Goal: Task Accomplishment & Management: Manage account settings

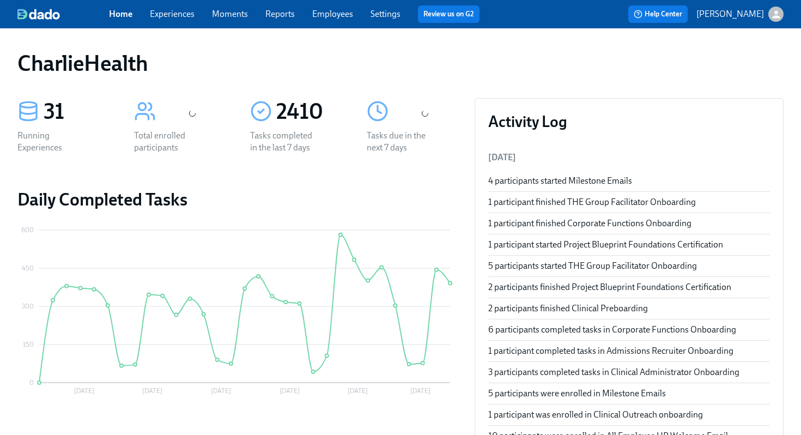
click at [331, 15] on link "Employees" at bounding box center [332, 14] width 41 height 10
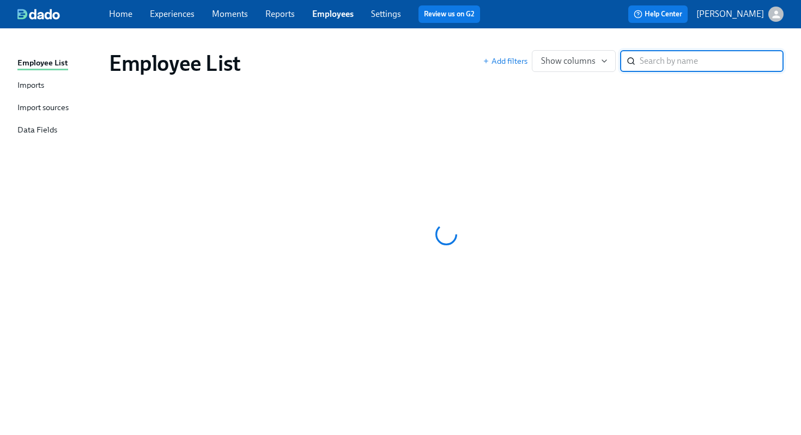
click at [410, 54] on div "Employee List" at bounding box center [296, 63] width 374 height 26
click at [292, 10] on link "Reports" at bounding box center [279, 14] width 29 height 10
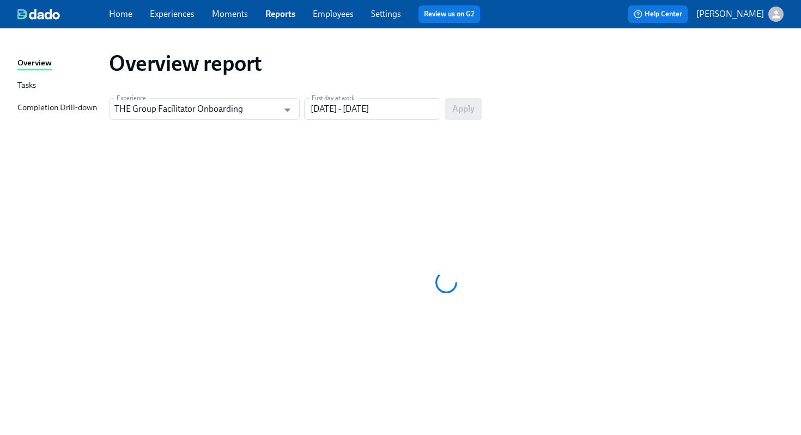
click at [340, 16] on link "Employees" at bounding box center [333, 14] width 41 height 10
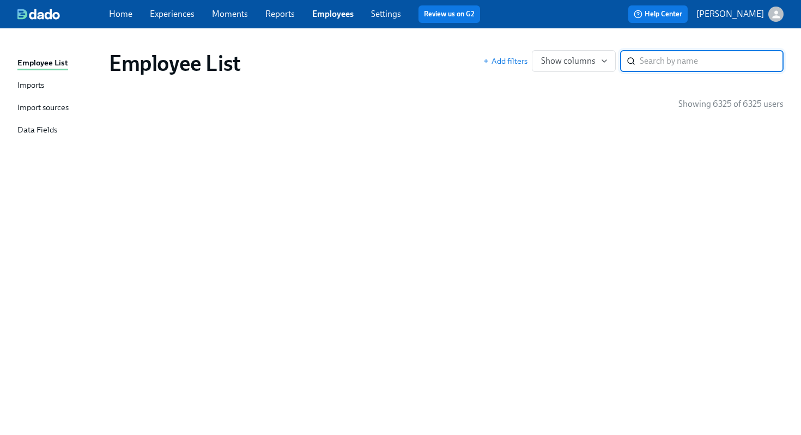
click at [374, 62] on div "Employee List" at bounding box center [296, 63] width 374 height 26
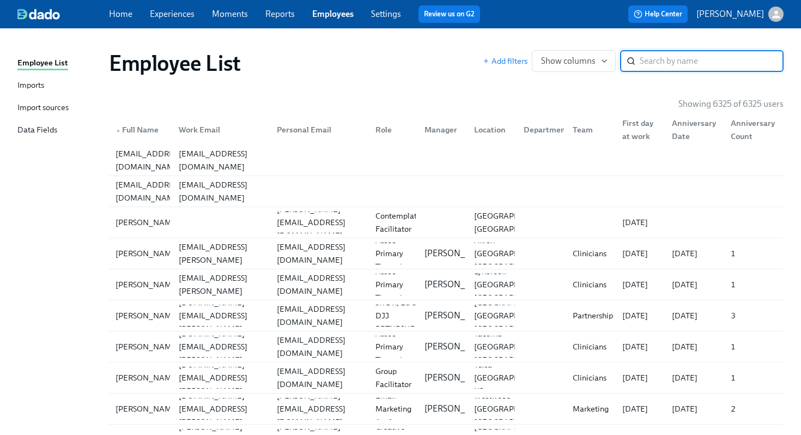
click at [677, 66] on input "search" at bounding box center [711, 61] width 144 height 22
type input "ashley miller"
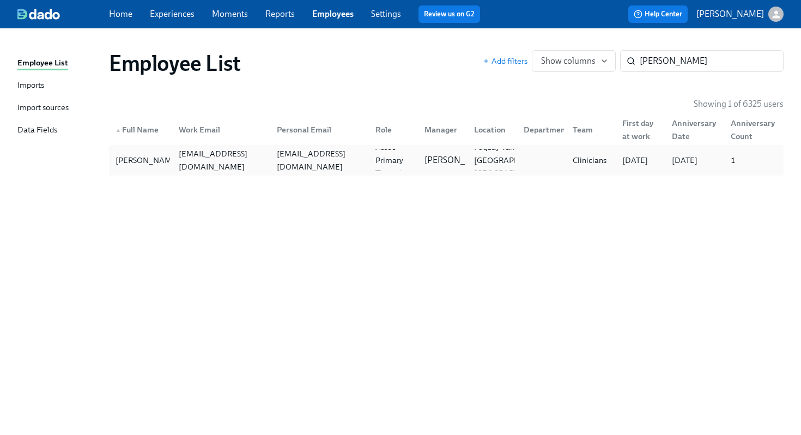
click at [460, 172] on div "Ashley Miller ashley.miller1@charliehealth.com millerashr10@gmail.com Assoc Pri…" at bounding box center [446, 160] width 674 height 31
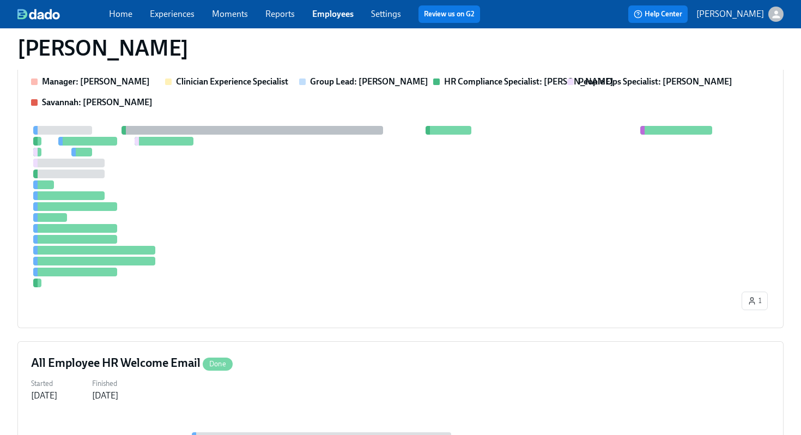
scroll to position [932, 0]
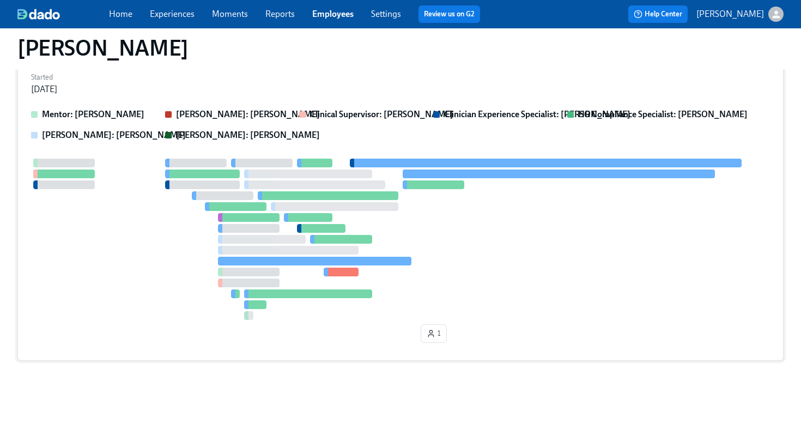
click at [409, 197] on div at bounding box center [400, 239] width 739 height 161
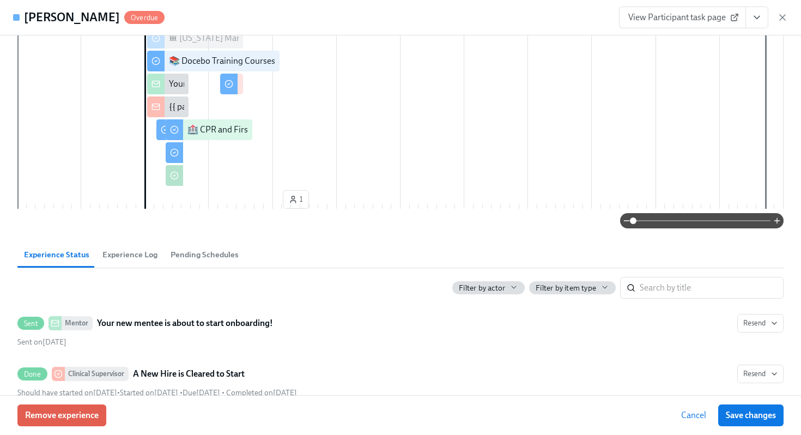
scroll to position [224, 0]
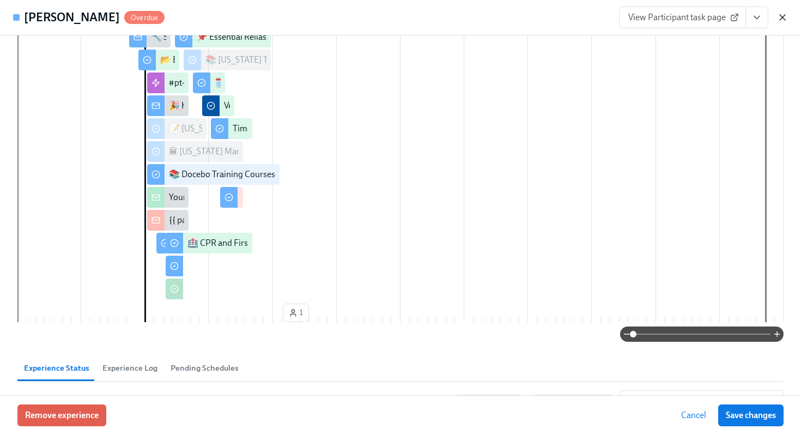
click at [785, 12] on icon "button" at bounding box center [782, 17] width 11 height 11
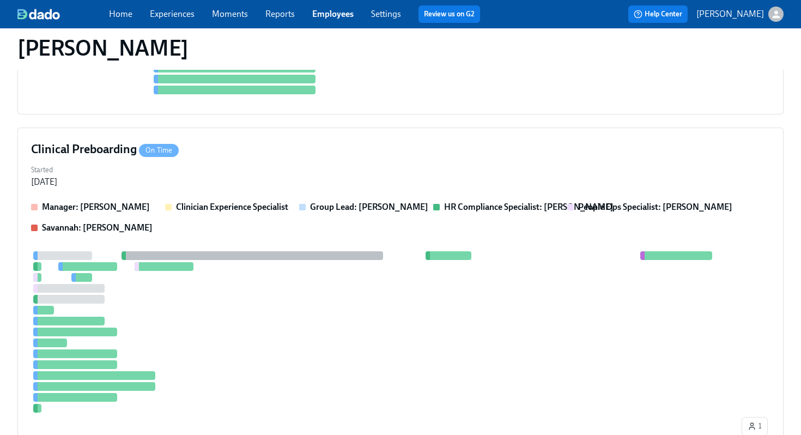
scroll to position [367, 0]
click at [480, 190] on div "Clinical Preboarding On Time Started Jun 20, 2025 Manager: Brian Lookadoo Clini…" at bounding box center [400, 291] width 766 height 326
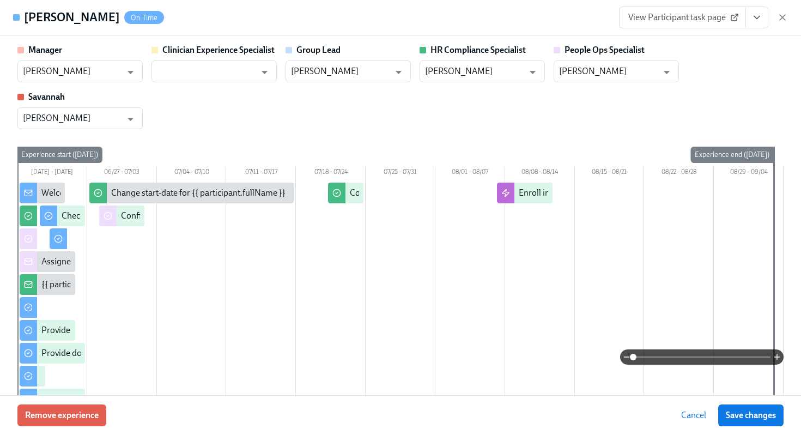
click at [719, 13] on span "View Participant task page" at bounding box center [682, 17] width 108 height 11
click at [779, 20] on icon "button" at bounding box center [781, 17] width 5 height 5
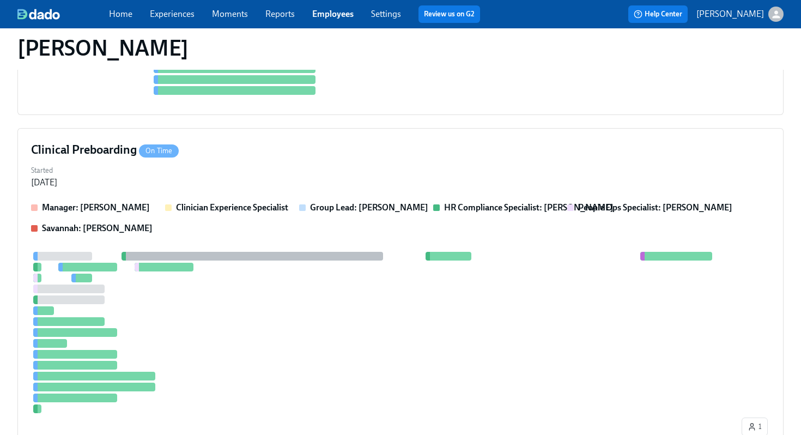
click at [327, 14] on link "Employees" at bounding box center [332, 14] width 41 height 10
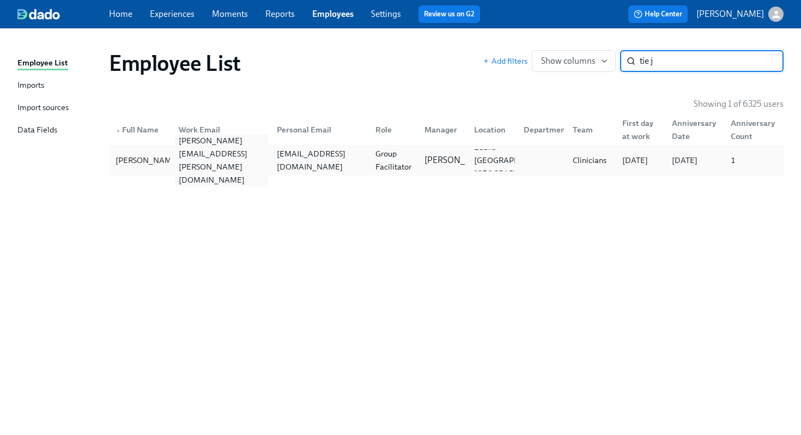
type input "tie j"
click at [184, 163] on div "tiesha.johnson@charliehealth.com" at bounding box center [221, 160] width 94 height 52
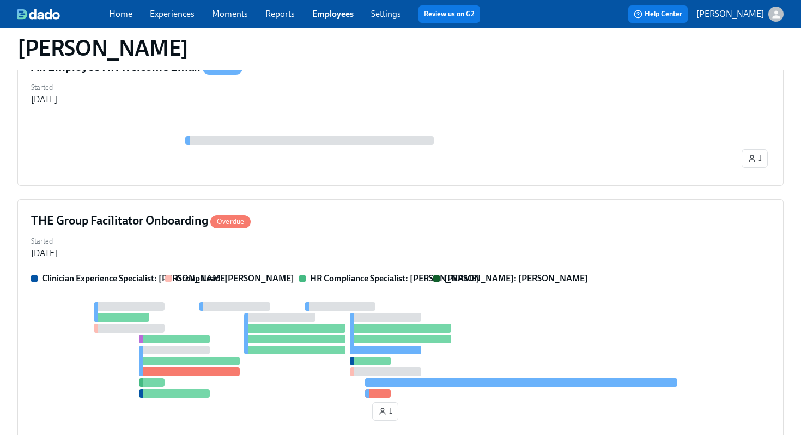
scroll to position [150, 0]
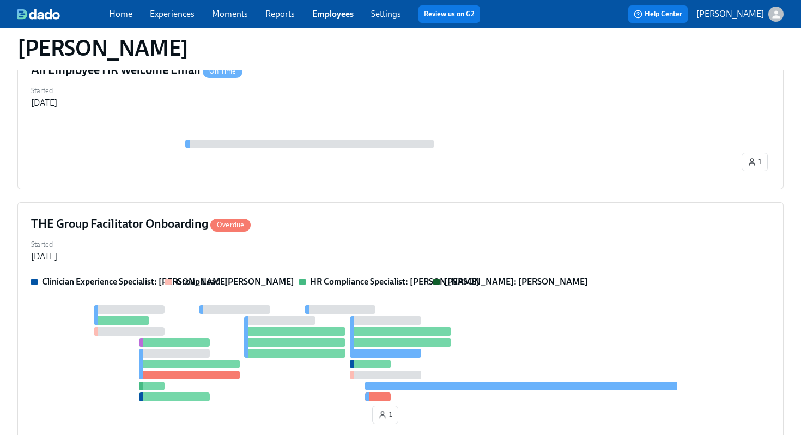
click at [391, 235] on div "THE Group Facilitator Onboarding Overdue Started Aug 07, 2025 Clinician Experie…" at bounding box center [400, 322] width 766 height 240
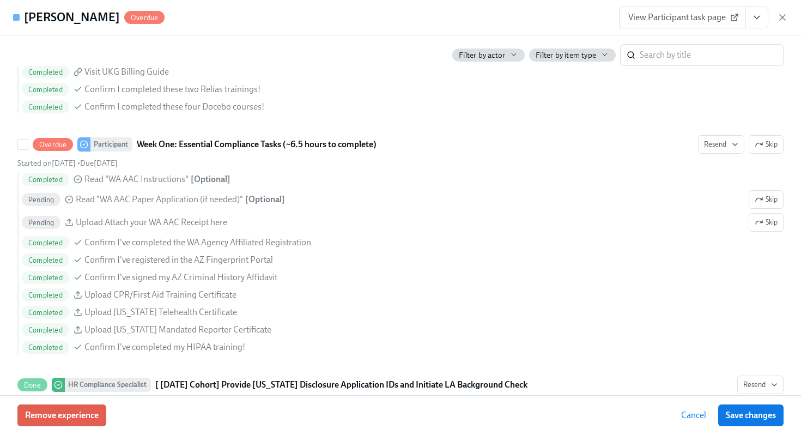
scroll to position [814, 0]
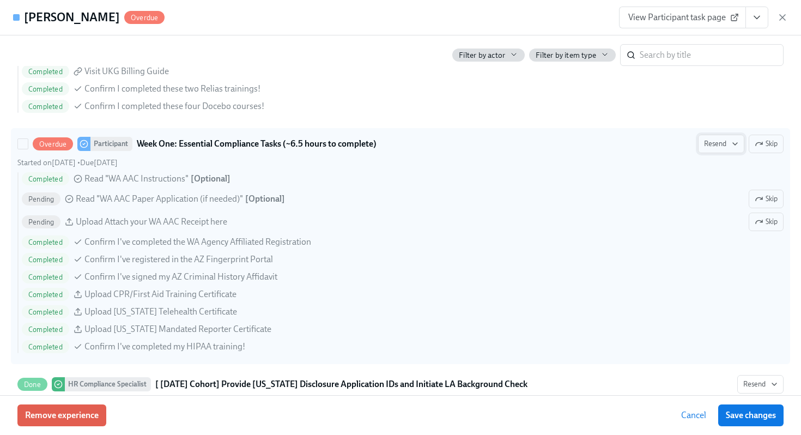
click at [722, 147] on span "Resend" at bounding box center [721, 143] width 34 height 11
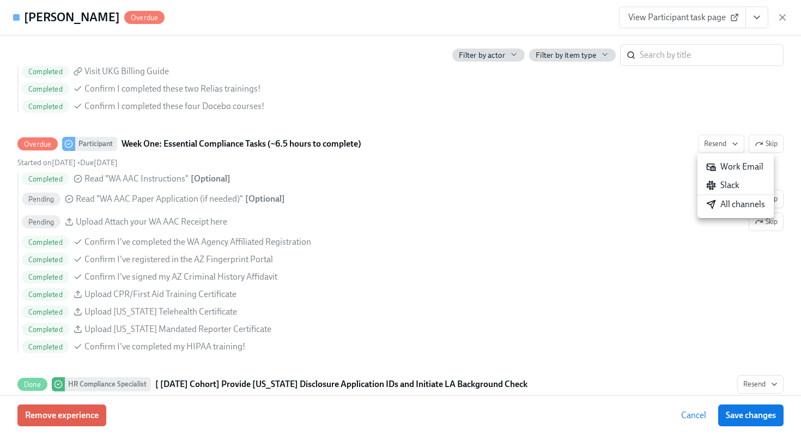
click at [739, 203] on div "All channels" at bounding box center [735, 204] width 59 height 12
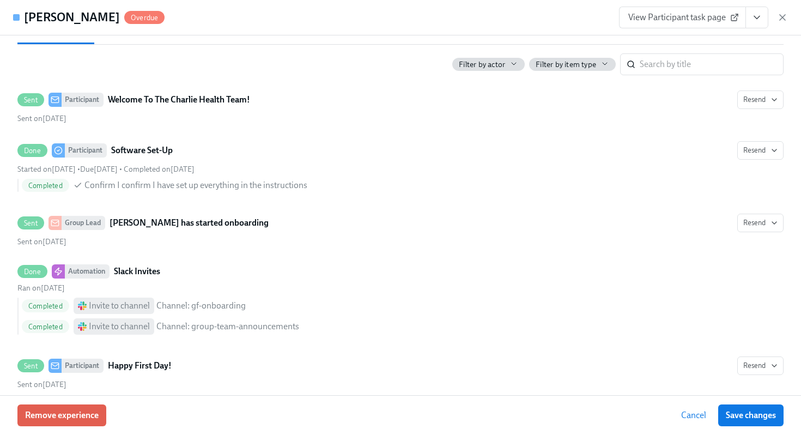
scroll to position [0, 0]
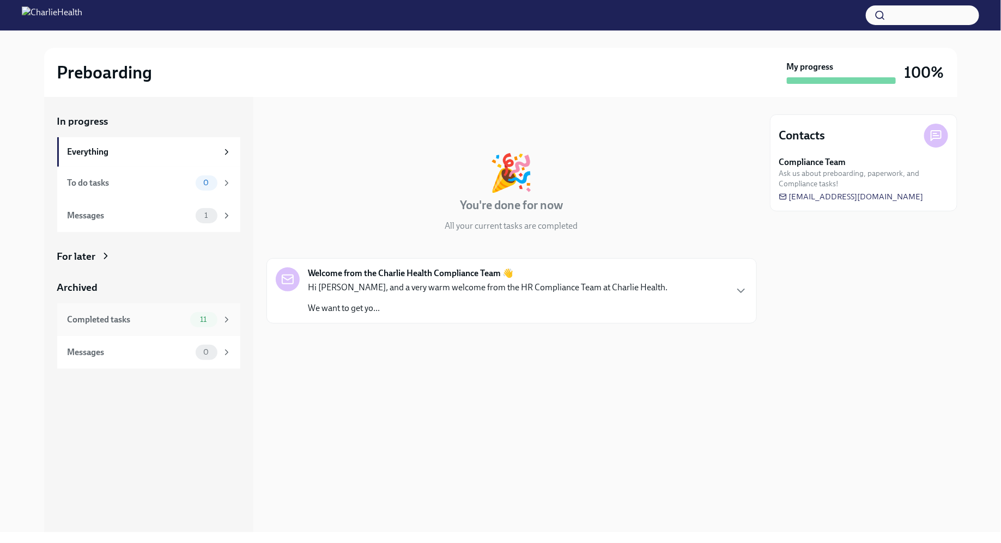
click at [129, 317] on div "Completed tasks" at bounding box center [127, 320] width 118 height 12
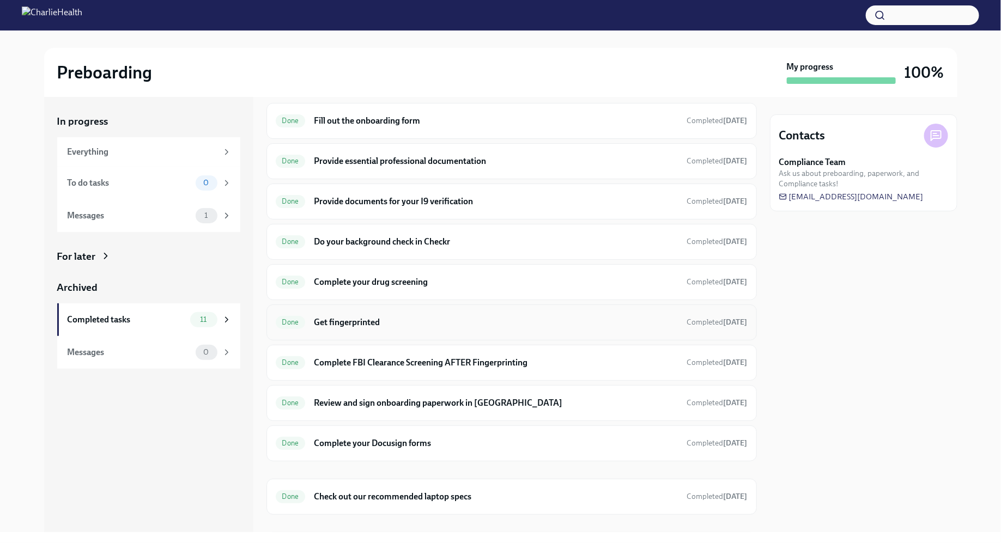
scroll to position [35, 0]
click at [421, 128] on div "Done Fill out the onboarding form Completed [DATE]" at bounding box center [511, 120] width 490 height 36
click at [390, 111] on div "Done Fill out the onboarding form Completed [DATE]" at bounding box center [512, 119] width 472 height 17
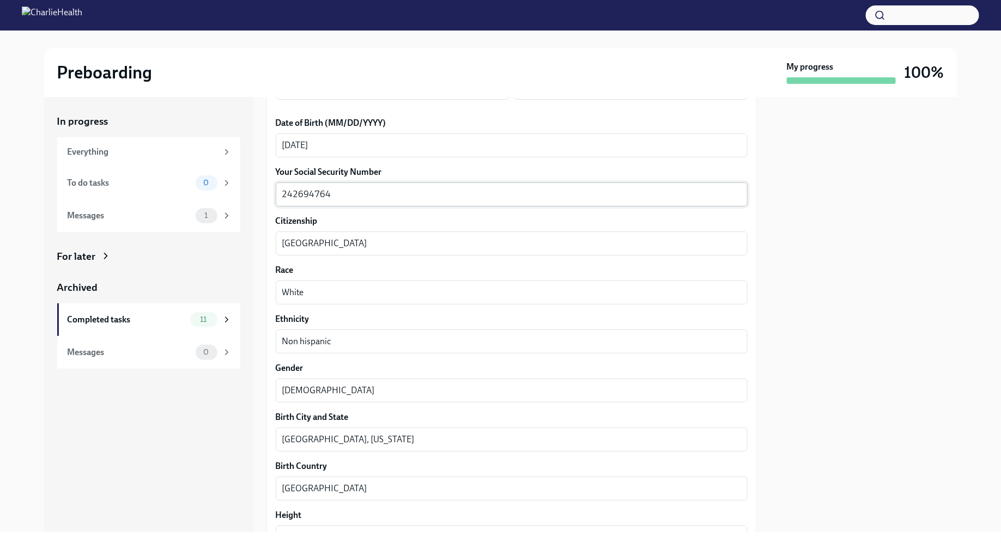
scroll to position [496, 0]
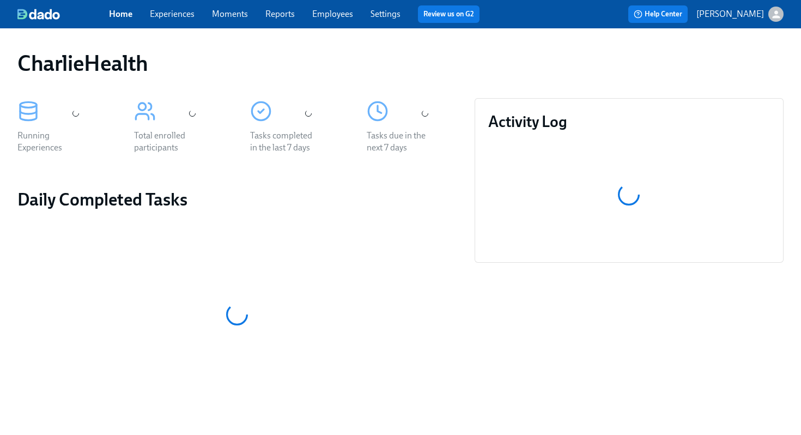
click at [328, 26] on div "Home Experiences Moments Reports Employees Settings Review us on G2 Help Center…" at bounding box center [400, 14] width 801 height 28
click at [328, 13] on link "Employees" at bounding box center [332, 14] width 41 height 10
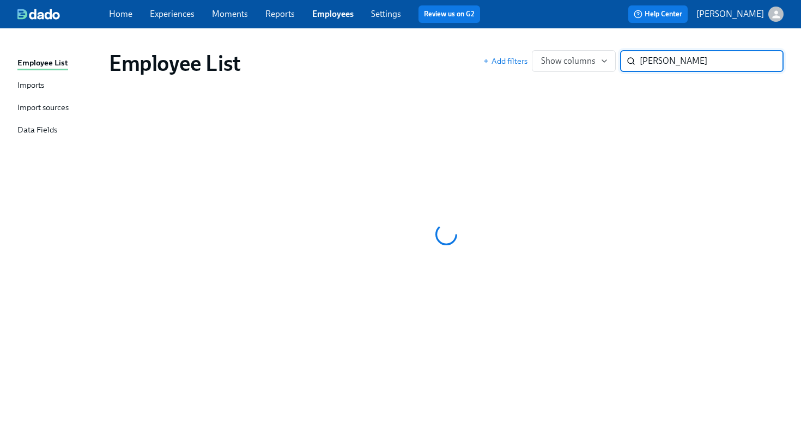
type input "nija maye"
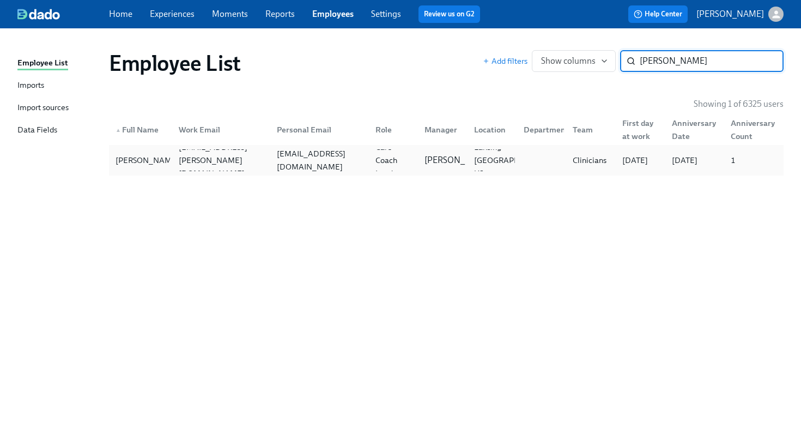
click at [357, 171] on div "Nija Maye nija.maye@charliehealth.com mayenija02@gmail.com Care Coach Lead Jill…" at bounding box center [446, 160] width 674 height 31
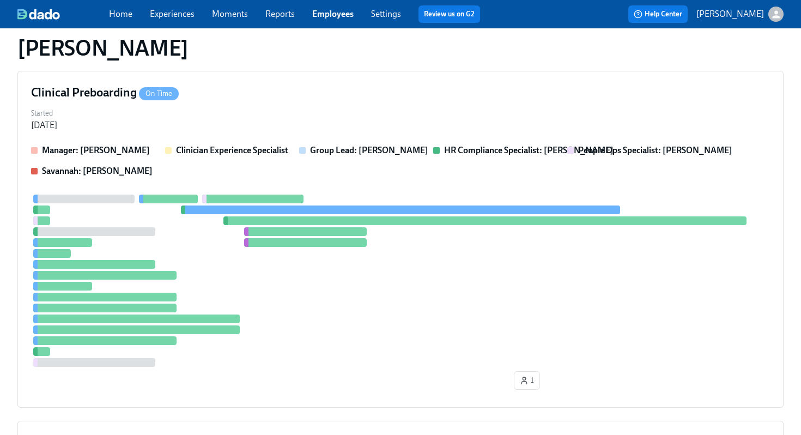
scroll to position [258, 0]
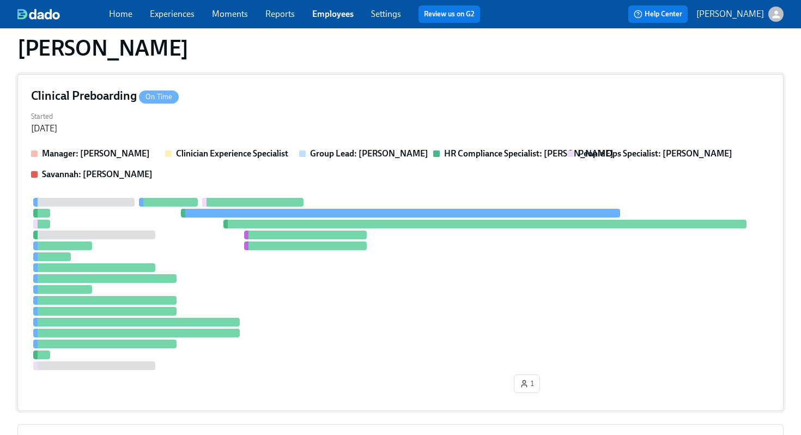
click at [424, 181] on div "Manager: Jill Norwick Clinician Experience Specialist Group Lead: Jill Norwick …" at bounding box center [400, 272] width 739 height 249
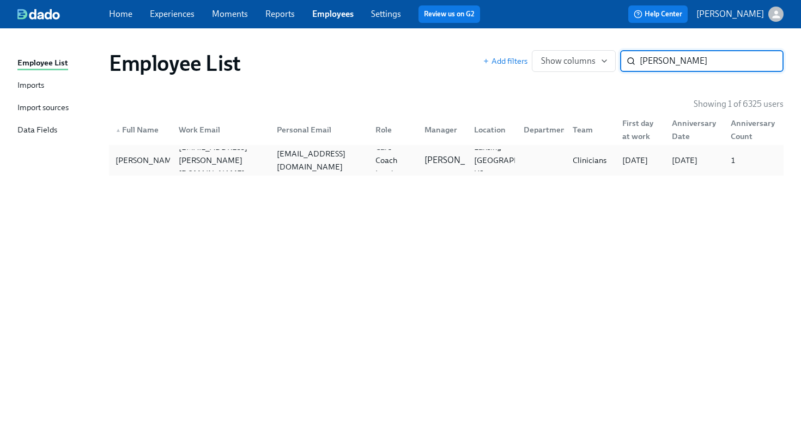
click at [272, 158] on div "mayenija02@gmail.com" at bounding box center [319, 160] width 94 height 26
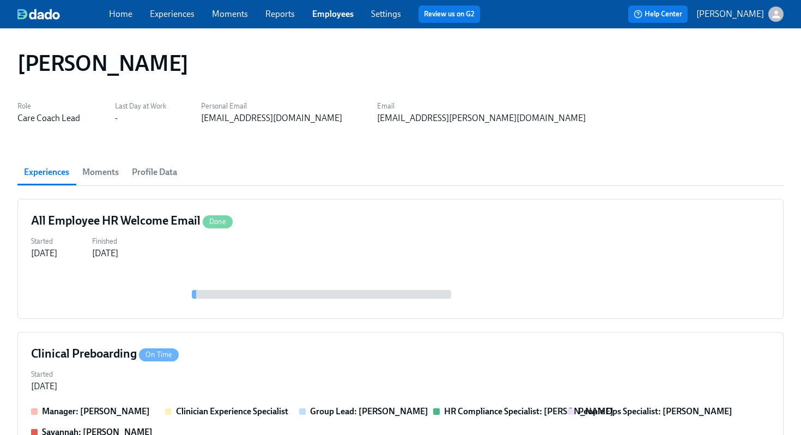
scroll to position [550, 0]
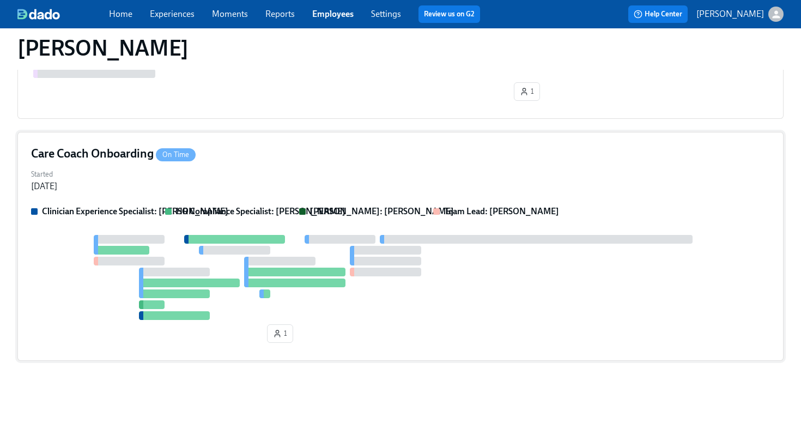
click at [281, 189] on div "Started Aug 14, 2025" at bounding box center [400, 179] width 739 height 26
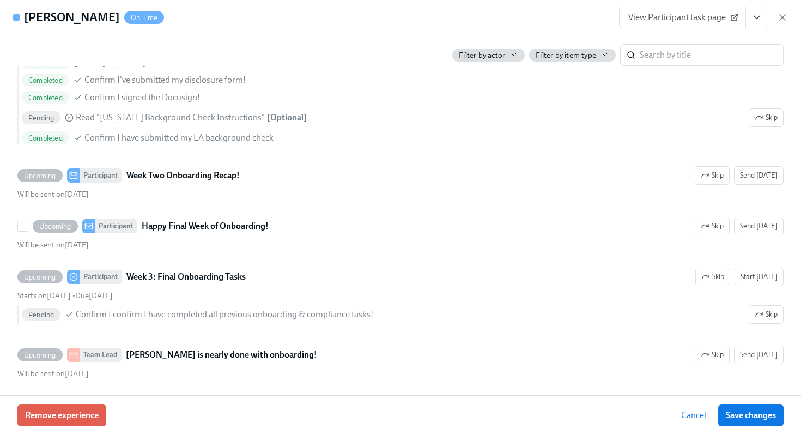
scroll to position [1492, 0]
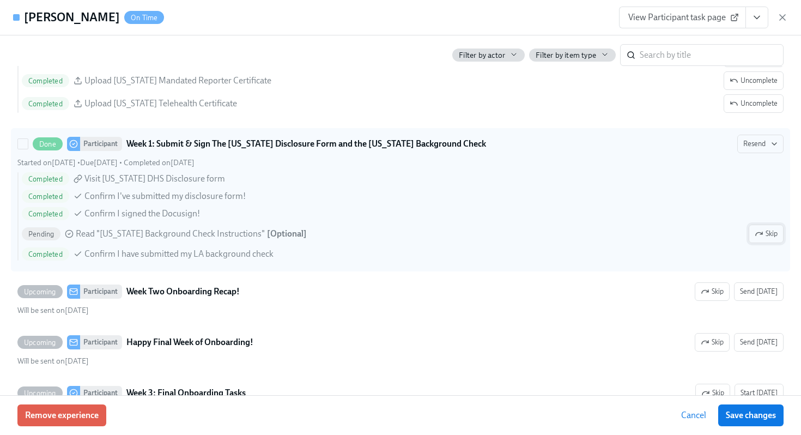
click at [766, 230] on span "Skip" at bounding box center [765, 233] width 23 height 11
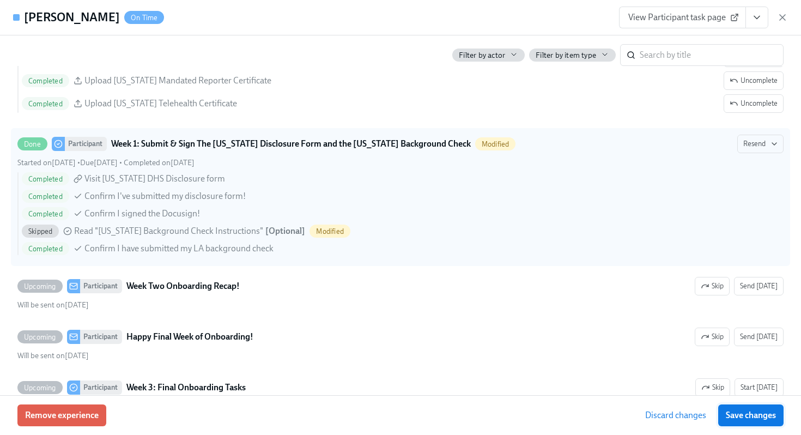
click at [757, 410] on span "Save changes" at bounding box center [751, 415] width 50 height 11
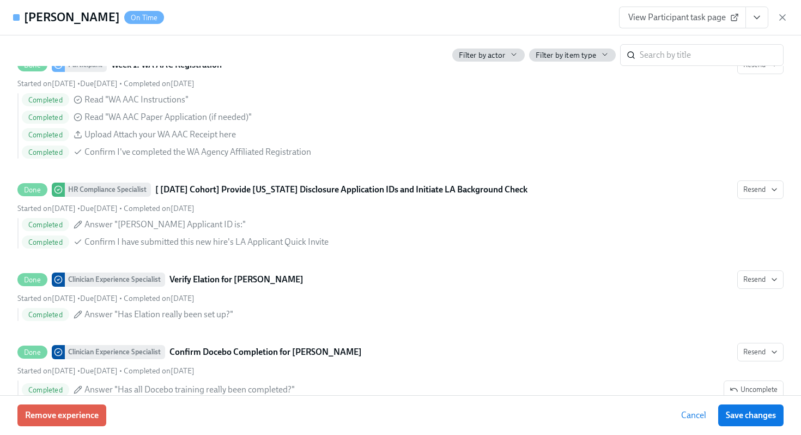
scroll to position [0, 0]
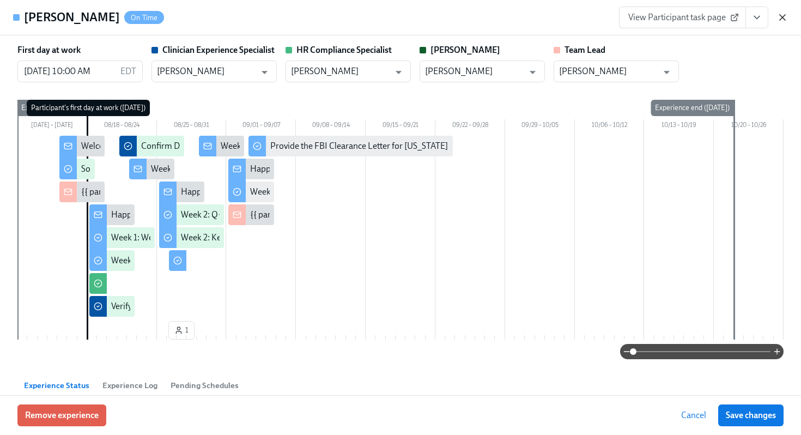
click at [779, 21] on icon "button" at bounding box center [782, 17] width 11 height 11
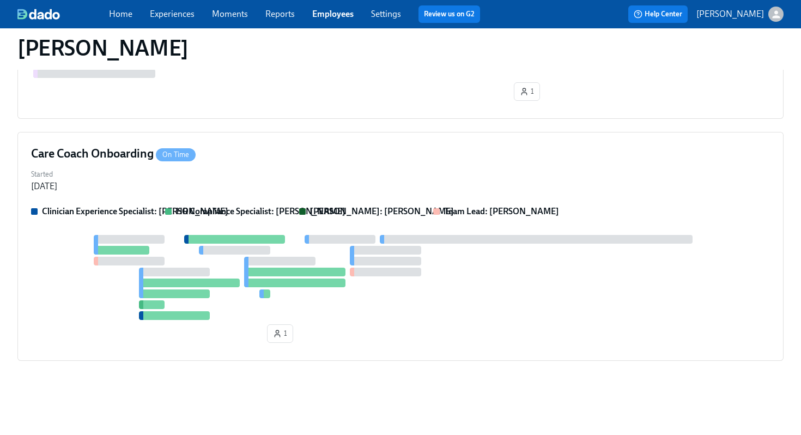
click at [424, 52] on div "Nija Maye" at bounding box center [400, 48] width 766 height 26
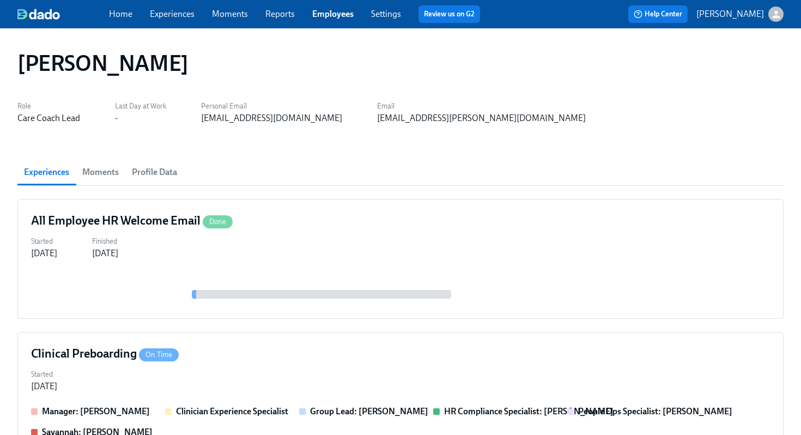
click at [312, 18] on link "Employees" at bounding box center [332, 14] width 41 height 10
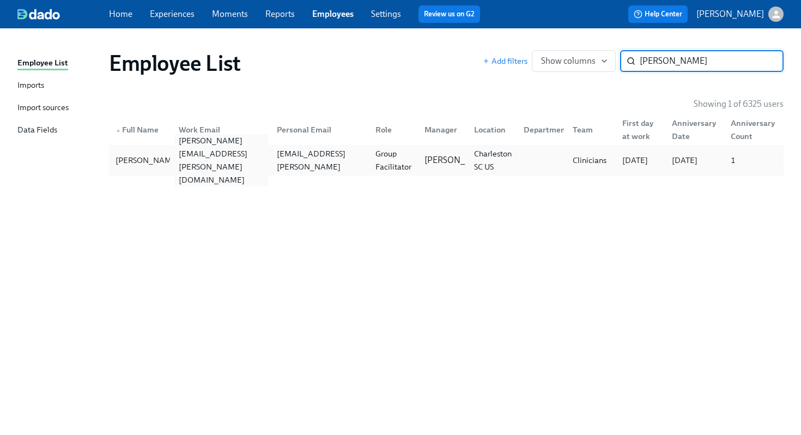
type input "deleston"
click at [214, 161] on div "tiarra.deleston@charliehealth.com" at bounding box center [221, 160] width 94 height 52
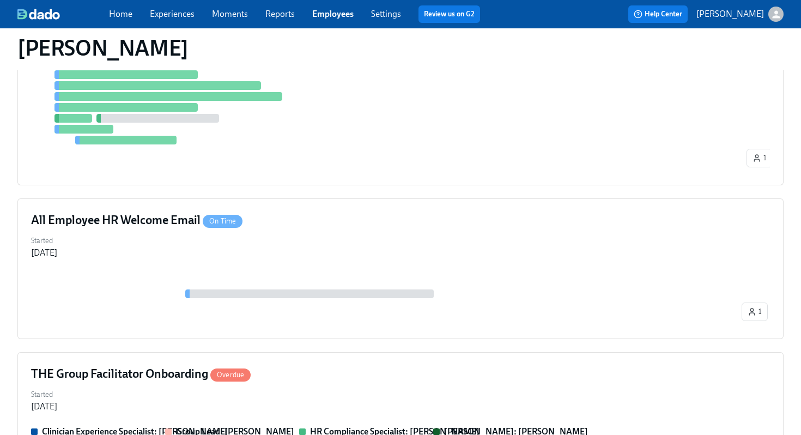
scroll to position [575, 0]
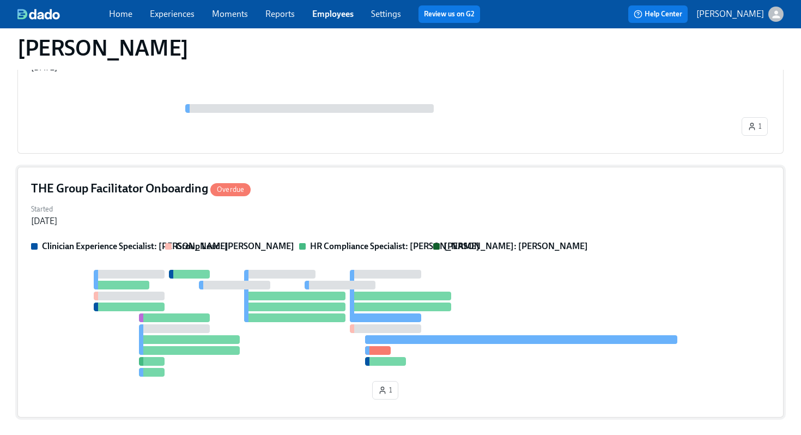
click at [296, 180] on div "THE Group Facilitator Onboarding Overdue" at bounding box center [400, 188] width 739 height 16
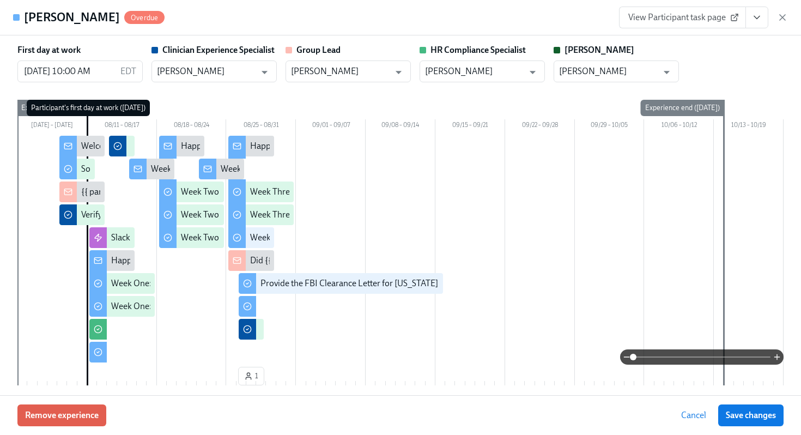
click at [769, 10] on div "View Participant task page" at bounding box center [703, 18] width 169 height 22
click at [760, 14] on icon "View task page" at bounding box center [756, 17] width 11 height 11
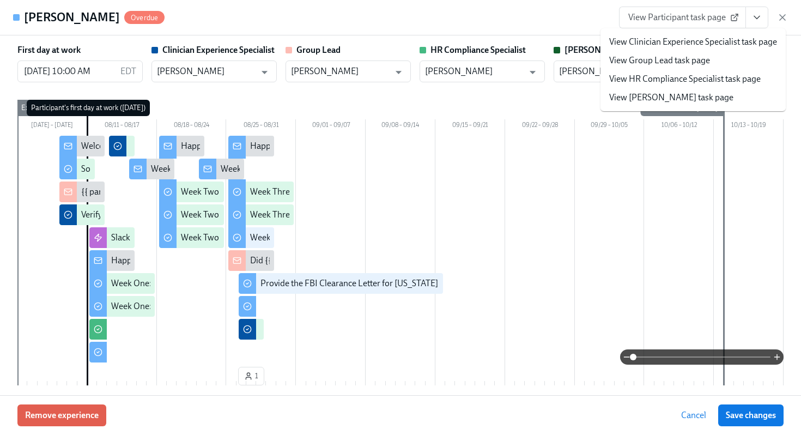
click at [671, 83] on link "View HR Compliance Specialist task page" at bounding box center [684, 79] width 151 height 12
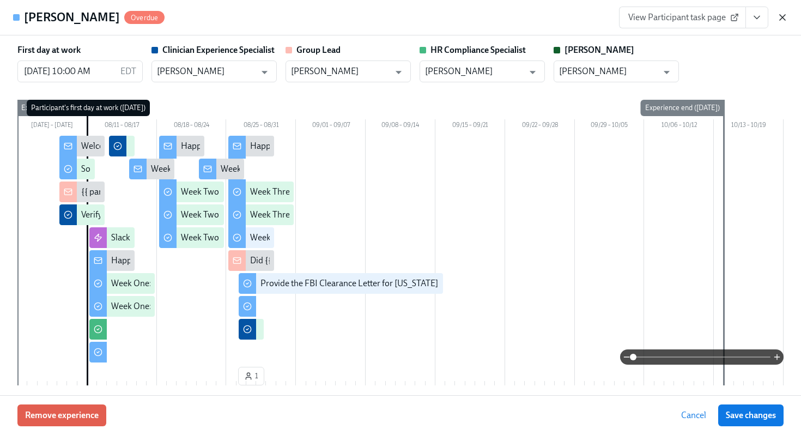
click at [785, 22] on icon "button" at bounding box center [782, 17] width 11 height 11
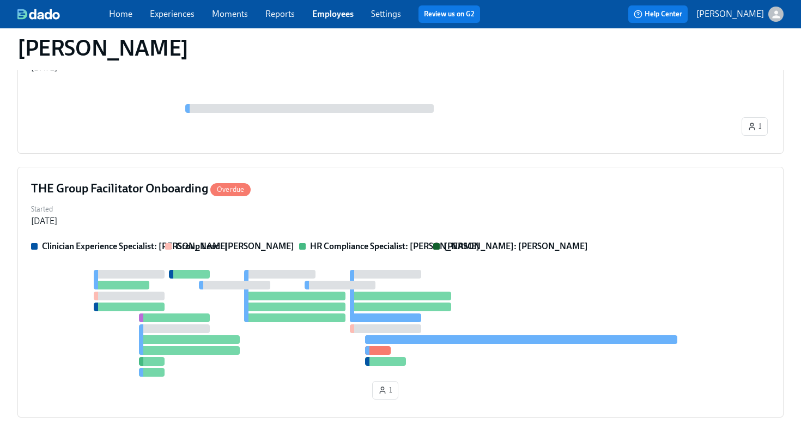
click at [332, 9] on link "Employees" at bounding box center [332, 14] width 41 height 10
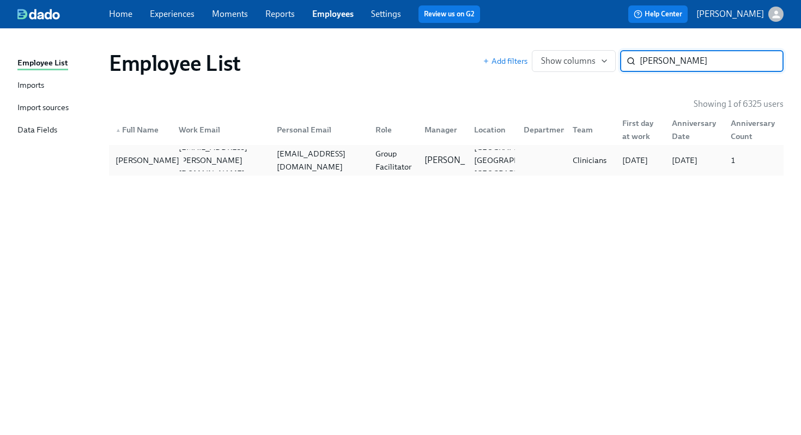
type input "rideout"
click at [164, 167] on div "Anna Rideout" at bounding box center [140, 160] width 59 height 22
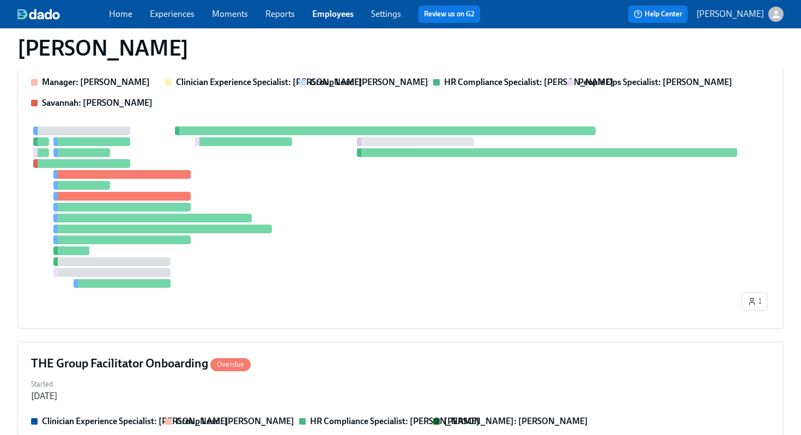
scroll to position [559, 0]
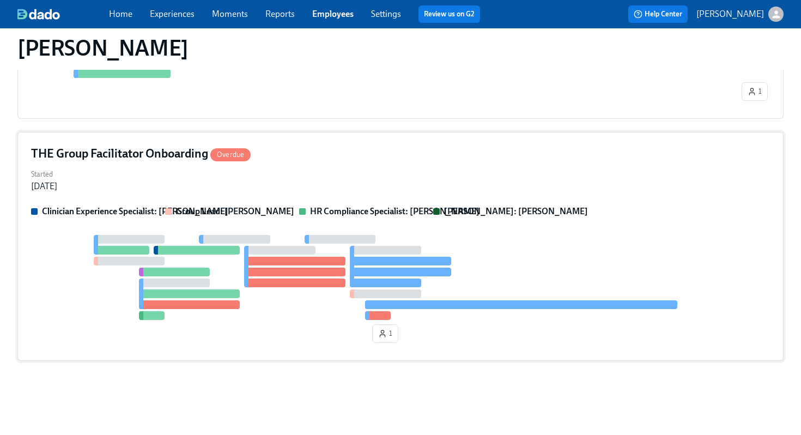
click at [383, 166] on div "THE Group Facilitator Onboarding Overdue Started Aug 07, 2025 Clinician Experie…" at bounding box center [400, 246] width 766 height 229
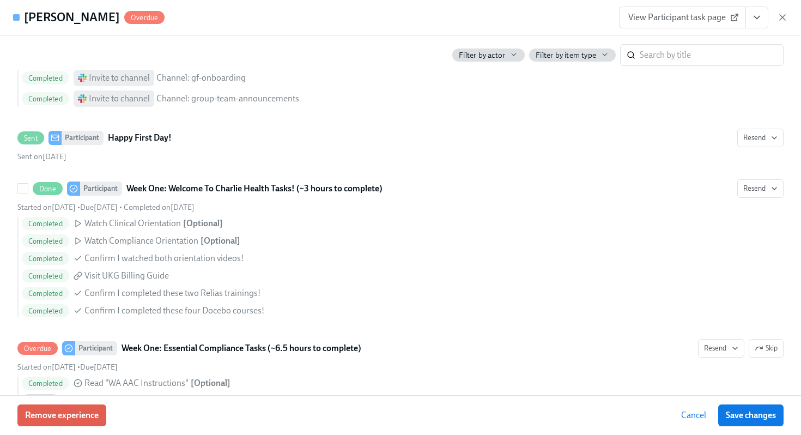
scroll to position [642, 0]
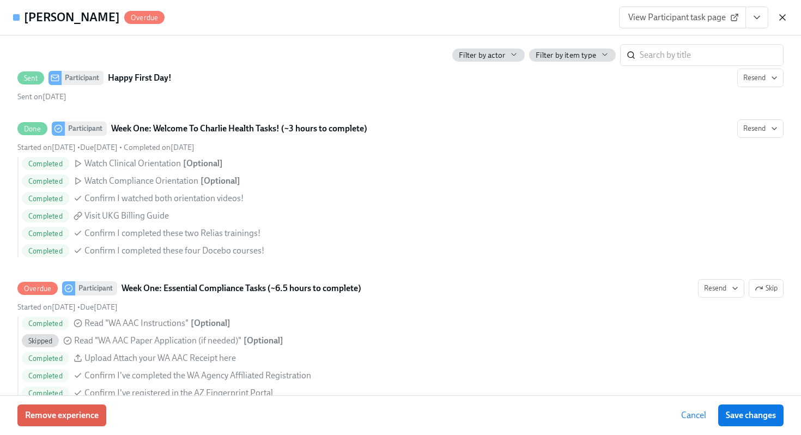
click at [785, 20] on icon "button" at bounding box center [781, 17] width 5 height 5
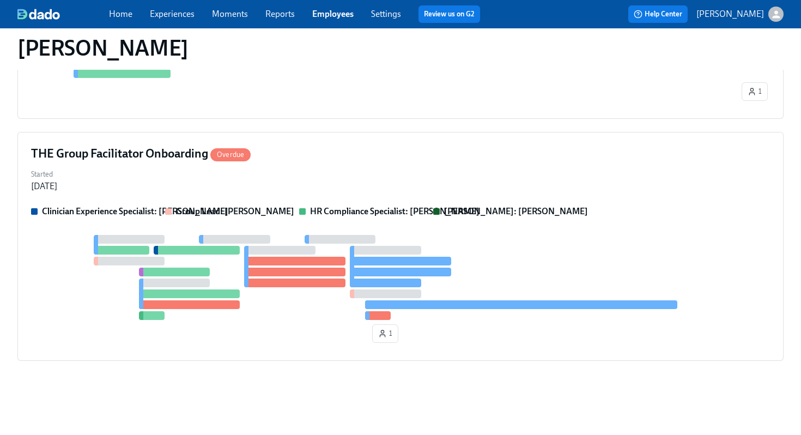
click at [344, 14] on link "Employees" at bounding box center [332, 14] width 41 height 10
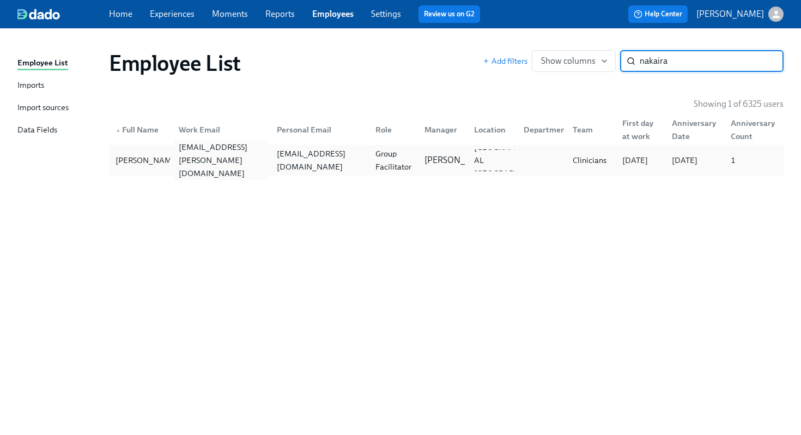
type input "nakaira"
click at [227, 154] on div "nakaira.briggs@charliehealth.com" at bounding box center [221, 160] width 94 height 39
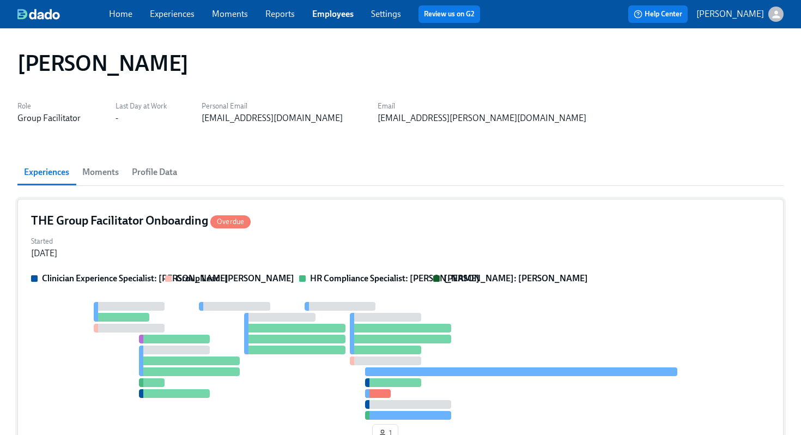
click at [386, 245] on div "Started Aug 07, 2025" at bounding box center [400, 246] width 739 height 26
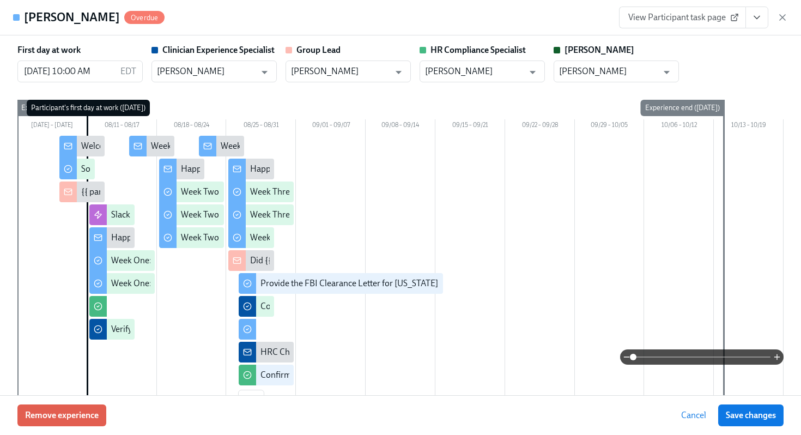
click at [758, 22] on icon "View task page" at bounding box center [756, 17] width 11 height 11
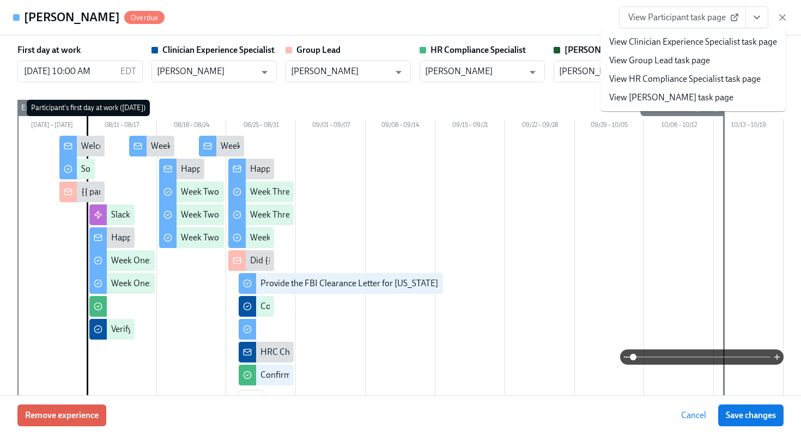
click at [676, 74] on link "View HR Compliance Specialist task page" at bounding box center [684, 79] width 151 height 12
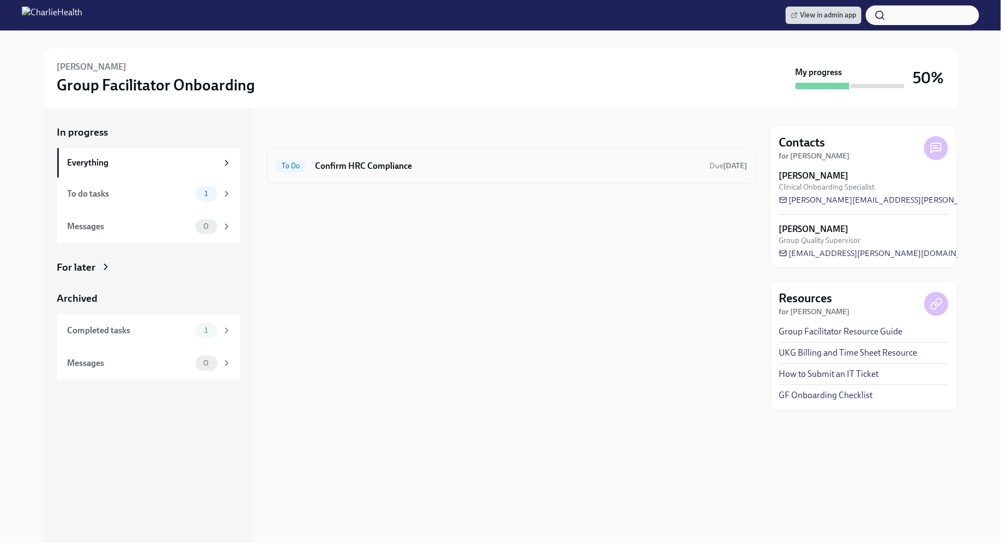
click at [465, 161] on h6 "Confirm HRC Compliance" at bounding box center [508, 166] width 386 height 12
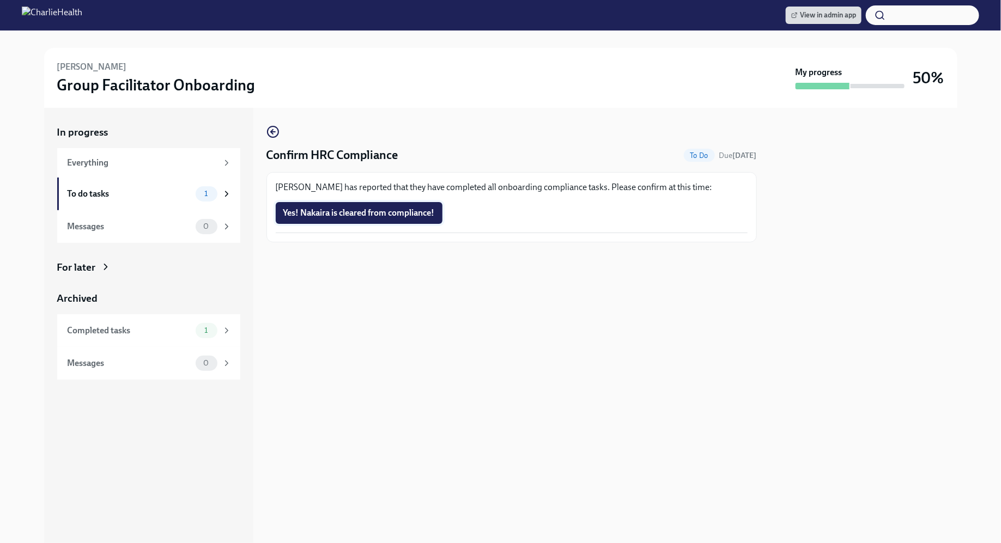
click at [428, 212] on span "Yes! Nakaira is cleared from compliance!" at bounding box center [358, 213] width 151 height 11
